Goal: Information Seeking & Learning: Learn about a topic

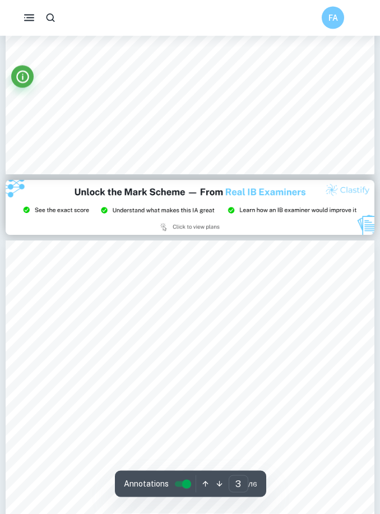
scroll to position [982, 0]
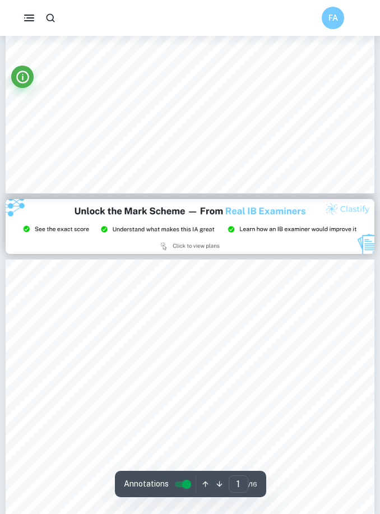
type input "5"
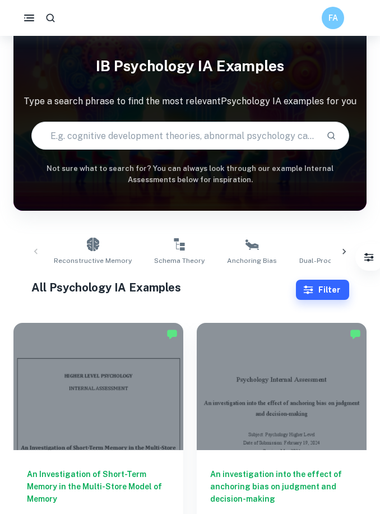
click at [77, 135] on input "text" at bounding box center [175, 135] width 286 height 31
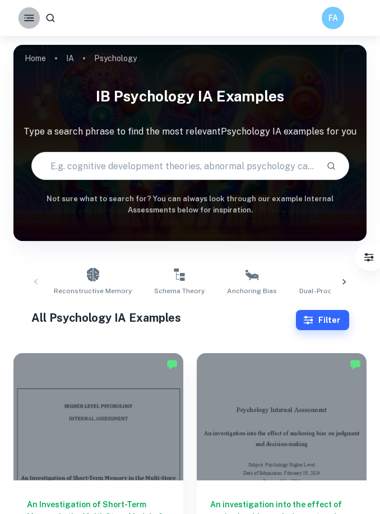
click at [33, 17] on icon "button" at bounding box center [28, 17] width 13 height 13
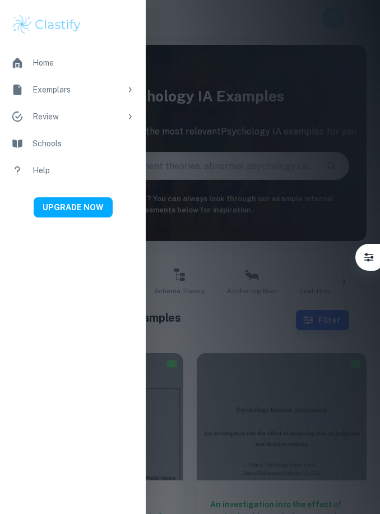
click at [201, 174] on div at bounding box center [190, 257] width 380 height 514
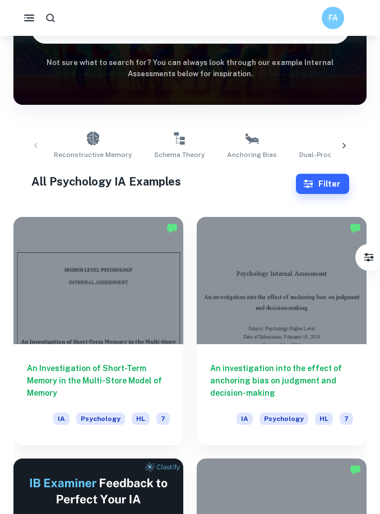
scroll to position [132, 0]
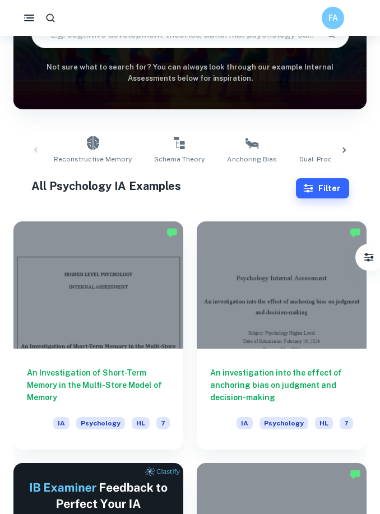
click at [314, 186] on icon "button" at bounding box center [308, 188] width 11 height 11
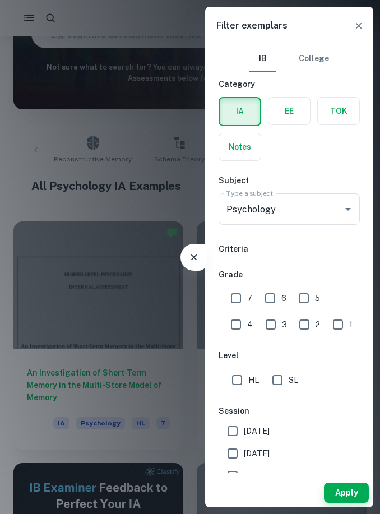
click at [233, 307] on input "7" at bounding box center [236, 298] width 22 height 22
checkbox input "true"
click at [335, 502] on button "Apply" at bounding box center [346, 493] width 45 height 20
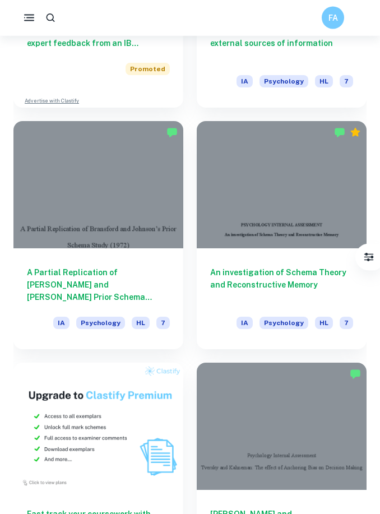
scroll to position [716, 0]
click at [65, 173] on div at bounding box center [98, 184] width 170 height 127
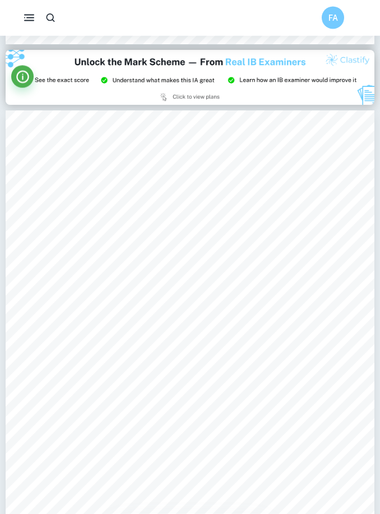
scroll to position [1112, 0]
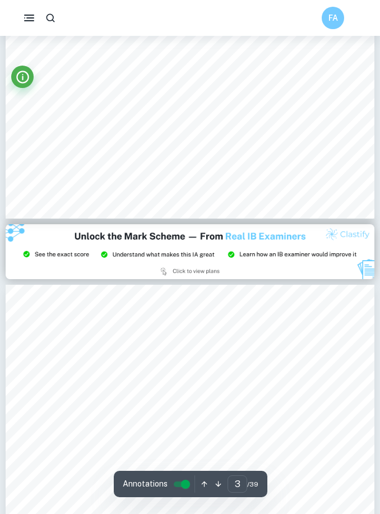
type input "2"
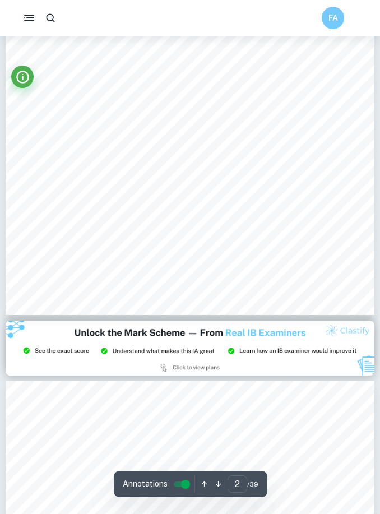
scroll to position [835, 0]
